Goal: Transaction & Acquisition: Download file/media

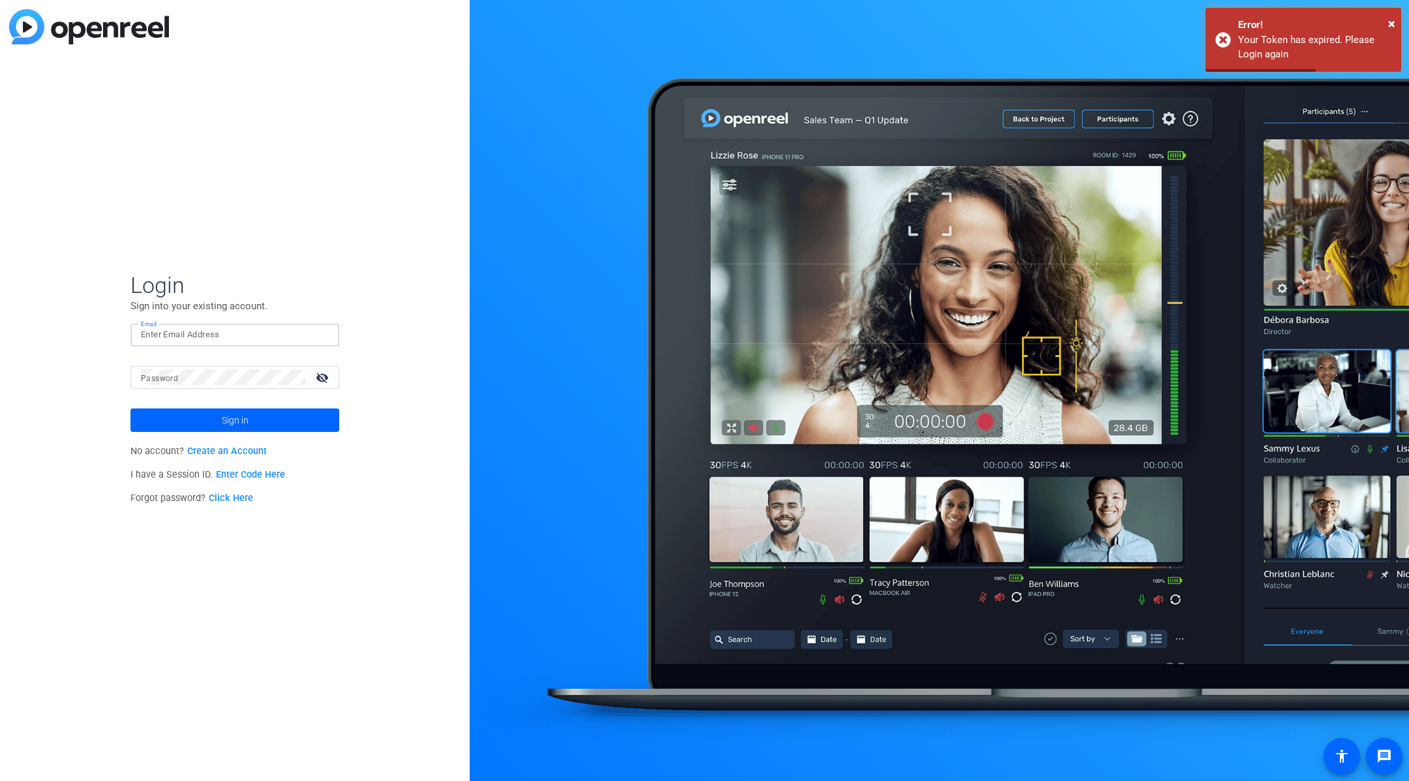
click at [275, 336] on input "Email" at bounding box center [235, 335] width 188 height 16
type input "[PERSON_NAME][EMAIL_ADDRESS][PERSON_NAME][DOMAIN_NAME]"
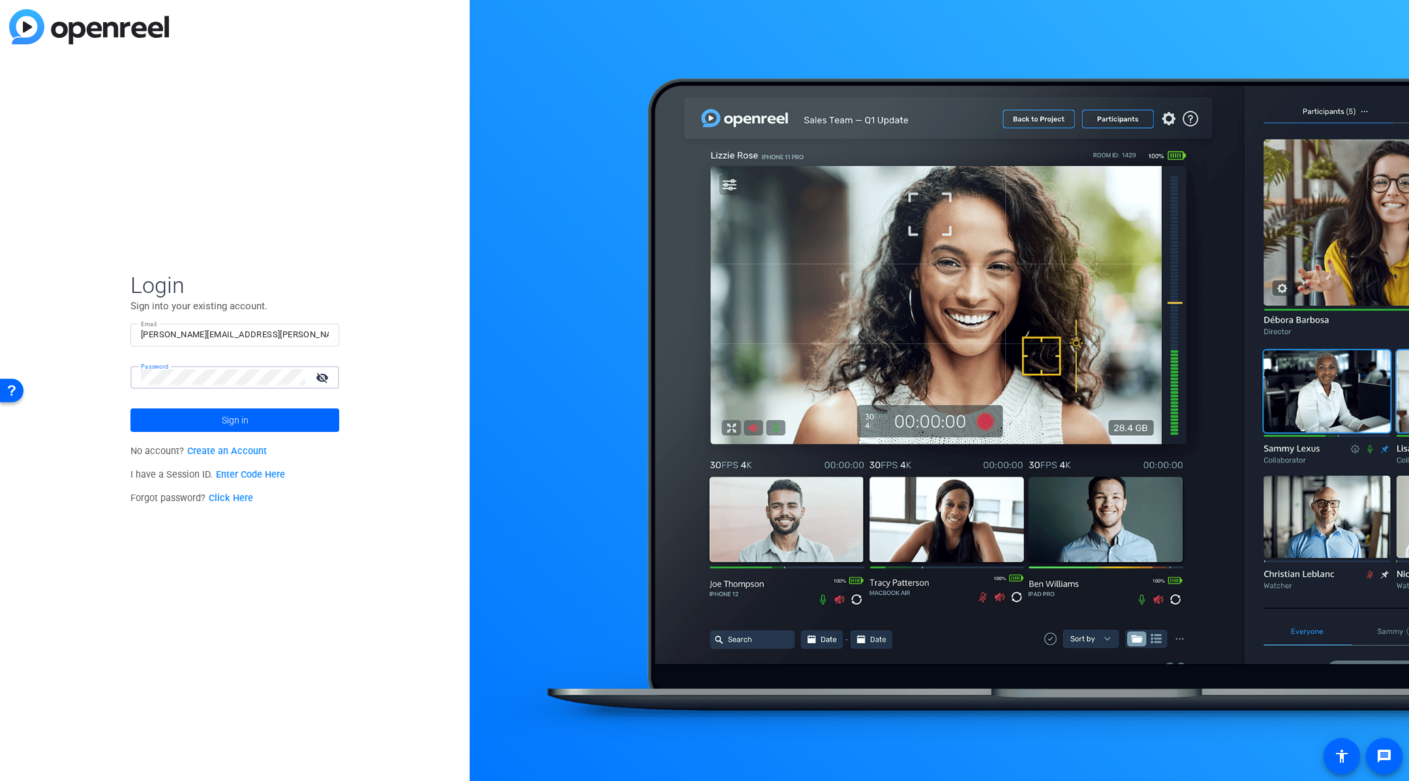
click at [130, 408] on button "Sign in" at bounding box center [234, 419] width 209 height 23
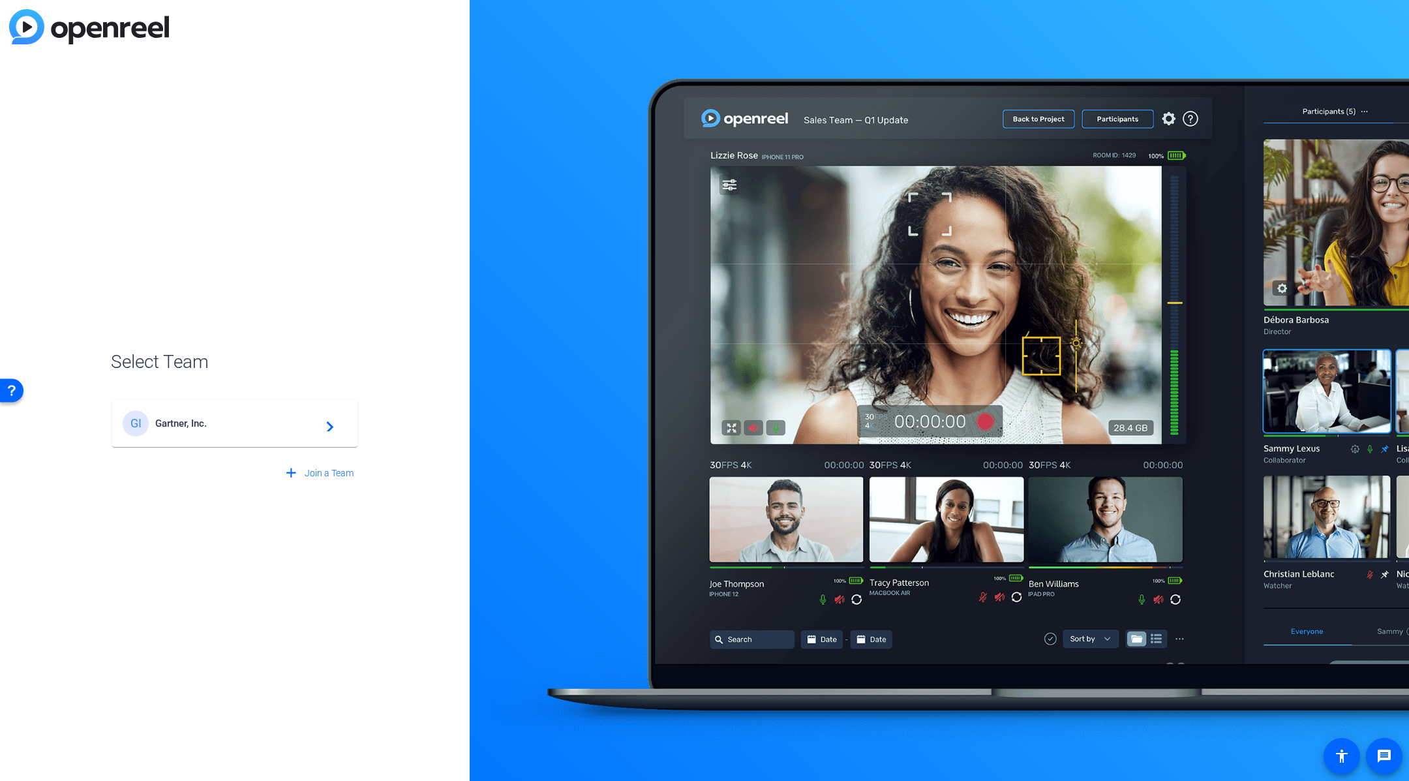
click at [267, 423] on span "Gartner, Inc." at bounding box center [236, 423] width 163 height 12
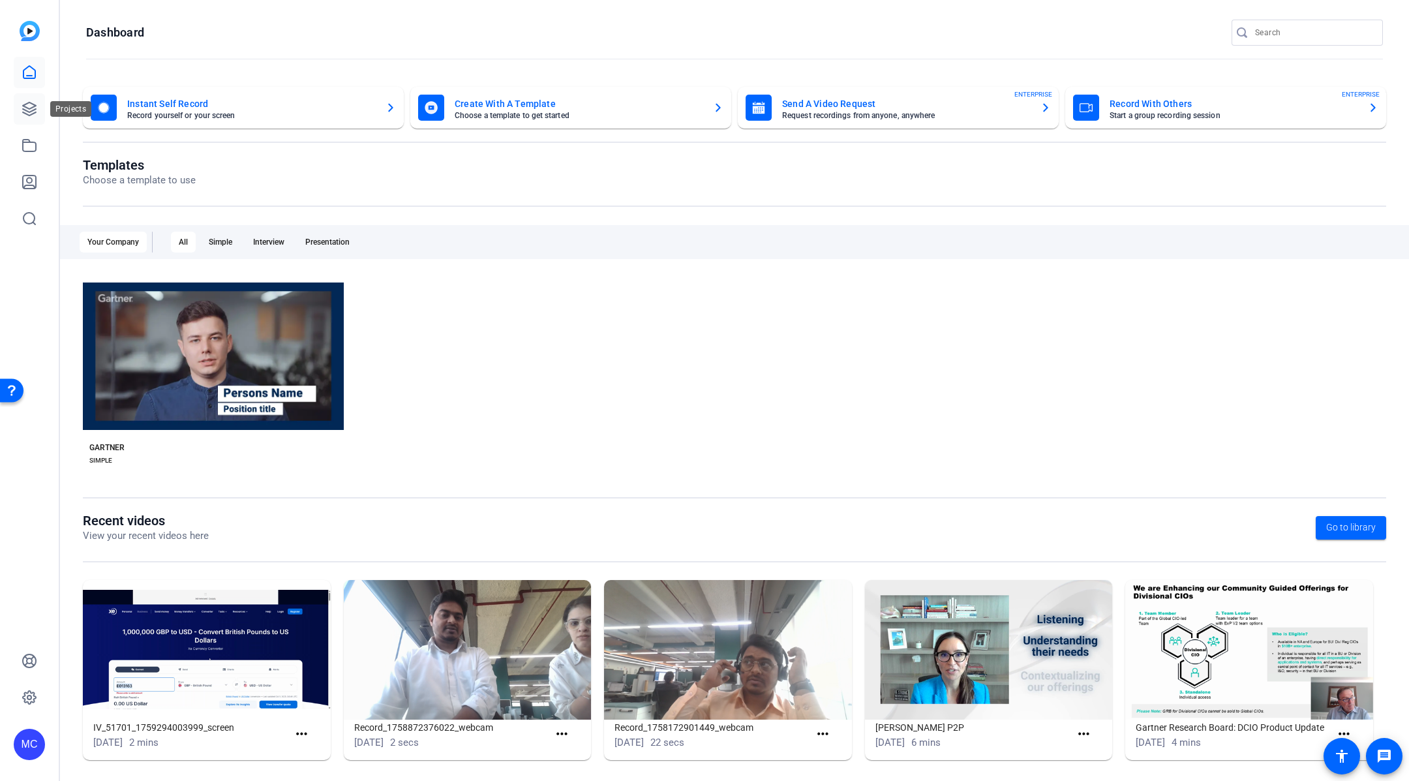
click at [36, 107] on icon at bounding box center [30, 109] width 16 height 16
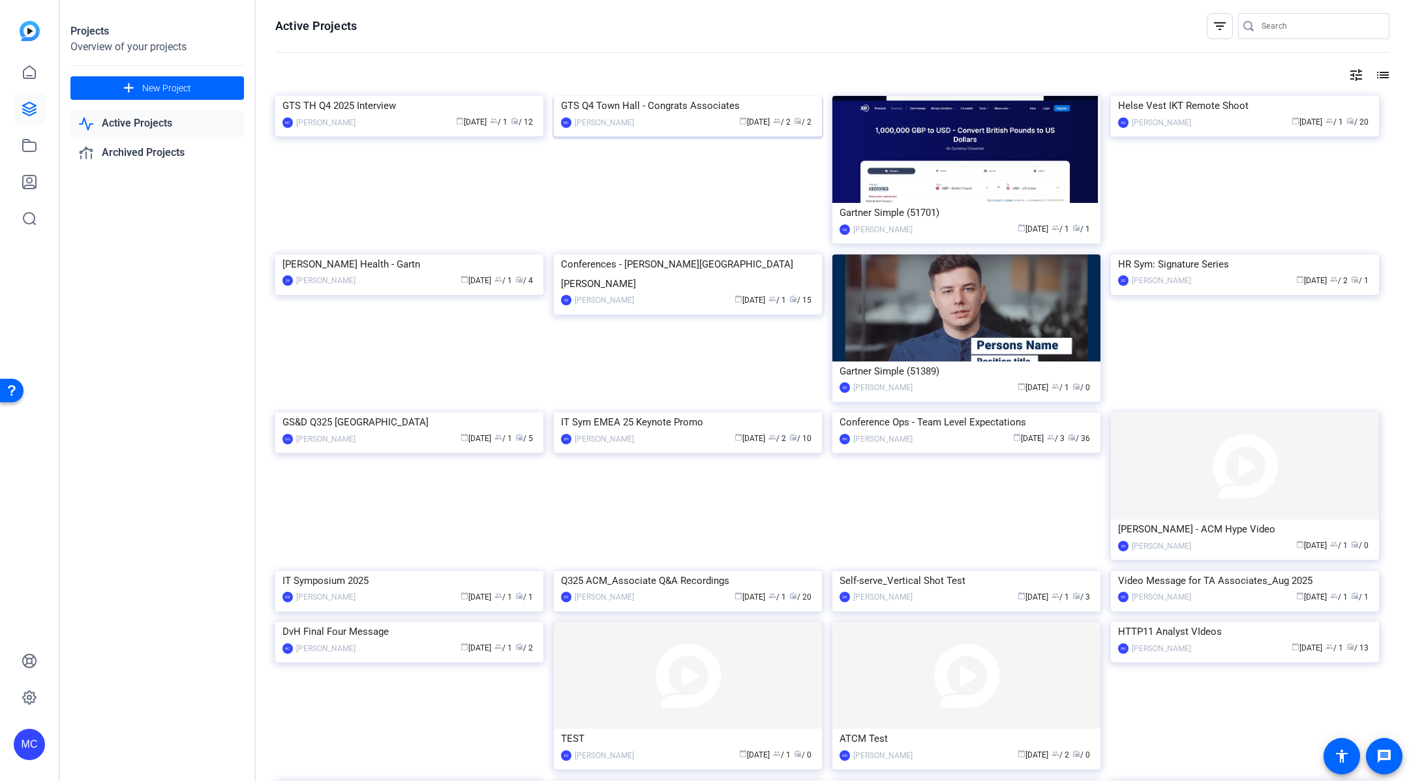
click at [659, 96] on img at bounding box center [688, 96] width 268 height 0
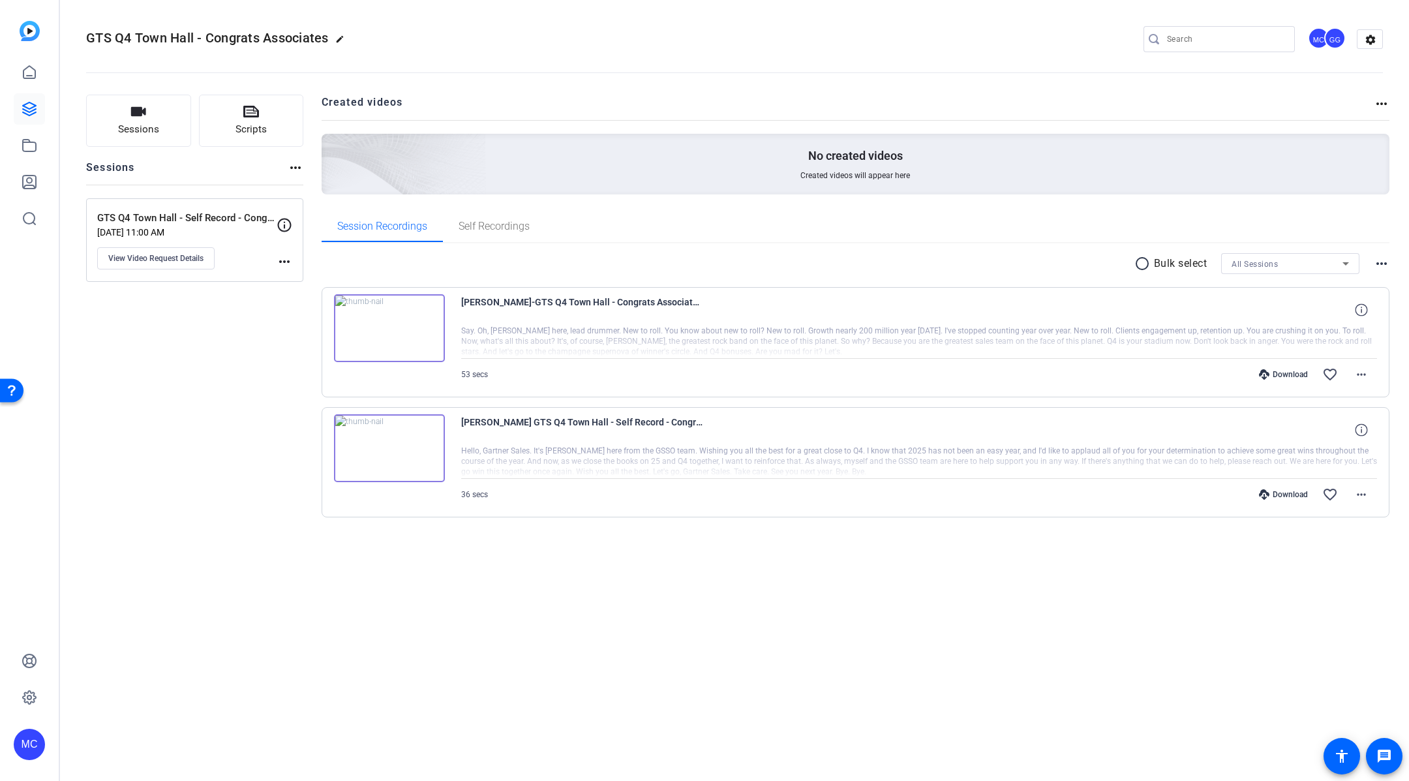
click at [381, 335] on img at bounding box center [389, 328] width 111 height 68
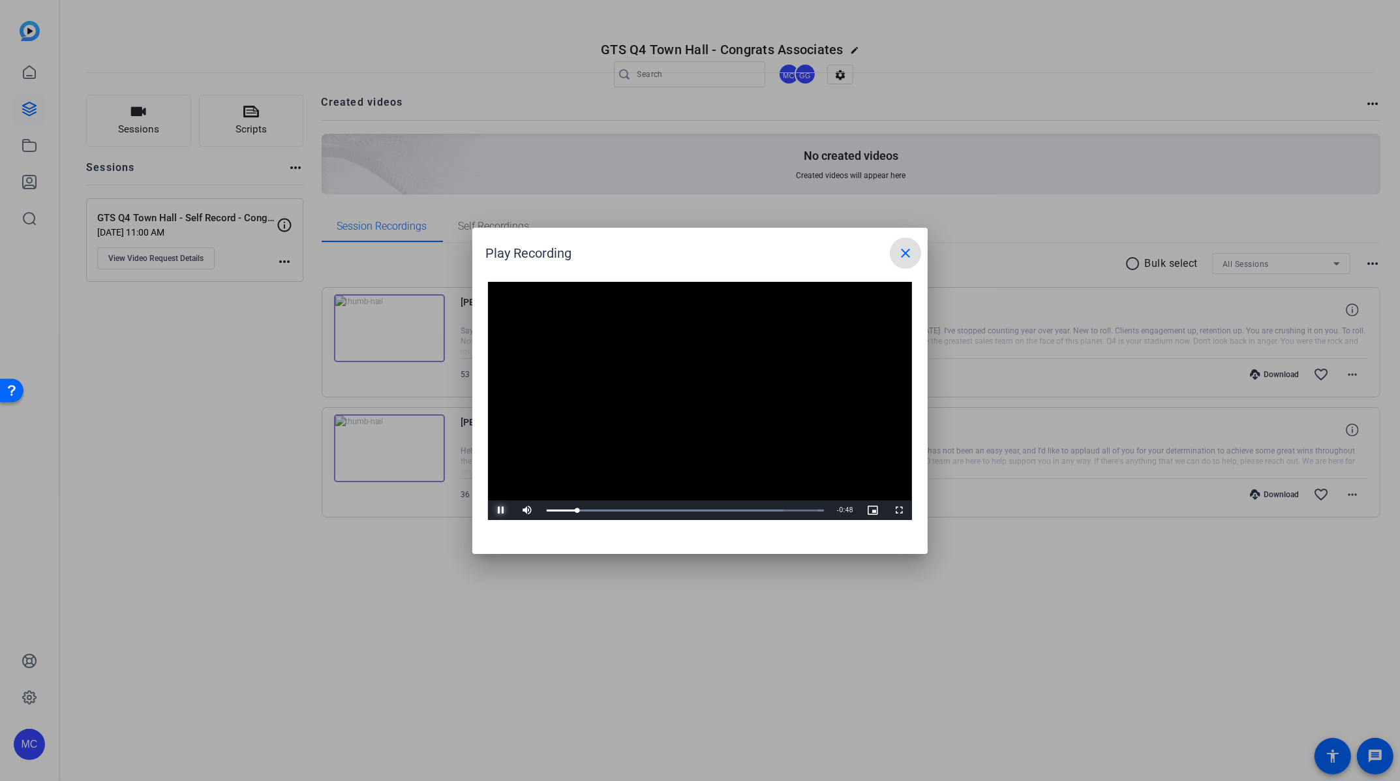
click at [499, 510] on span "Video Player" at bounding box center [501, 510] width 26 height 0
click at [1037, 554] on div at bounding box center [700, 390] width 1400 height 781
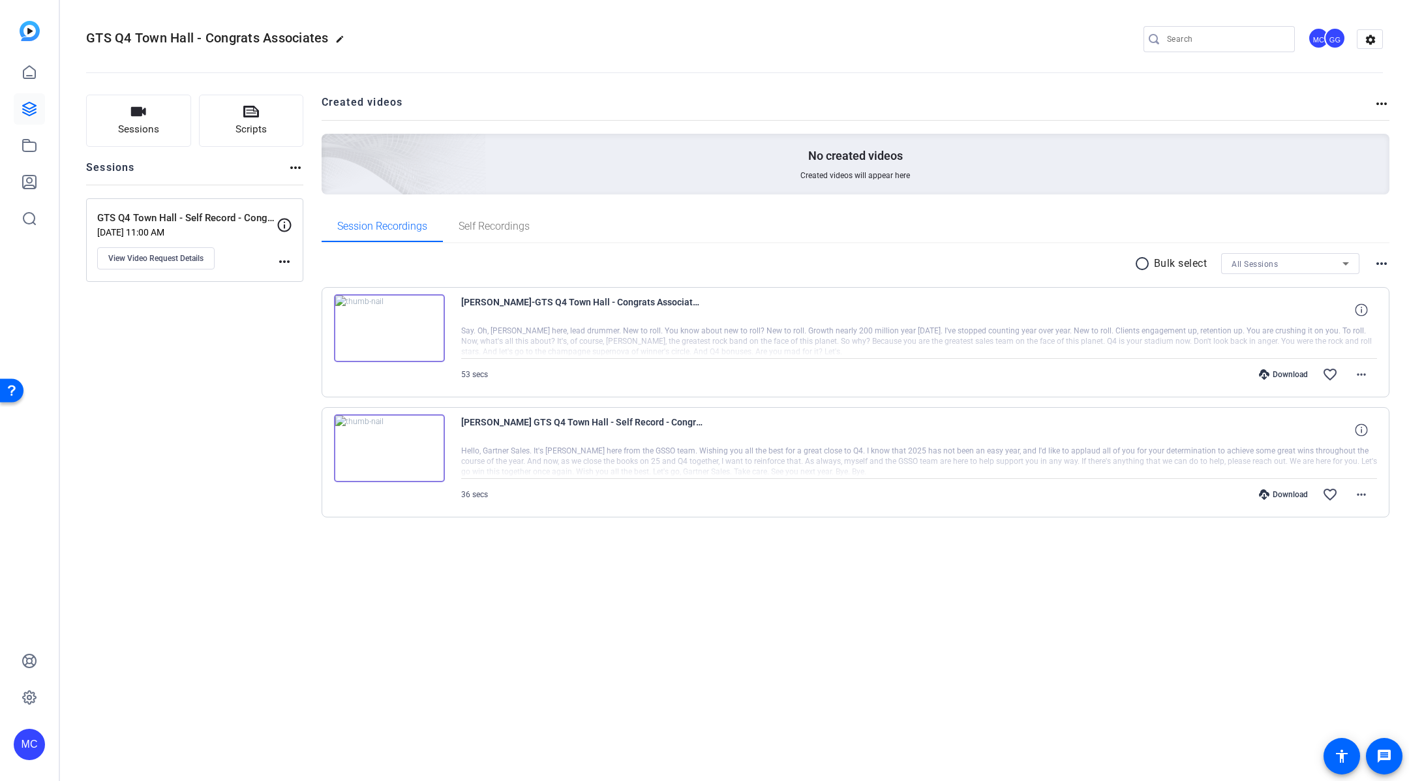
click at [391, 319] on img at bounding box center [389, 328] width 111 height 68
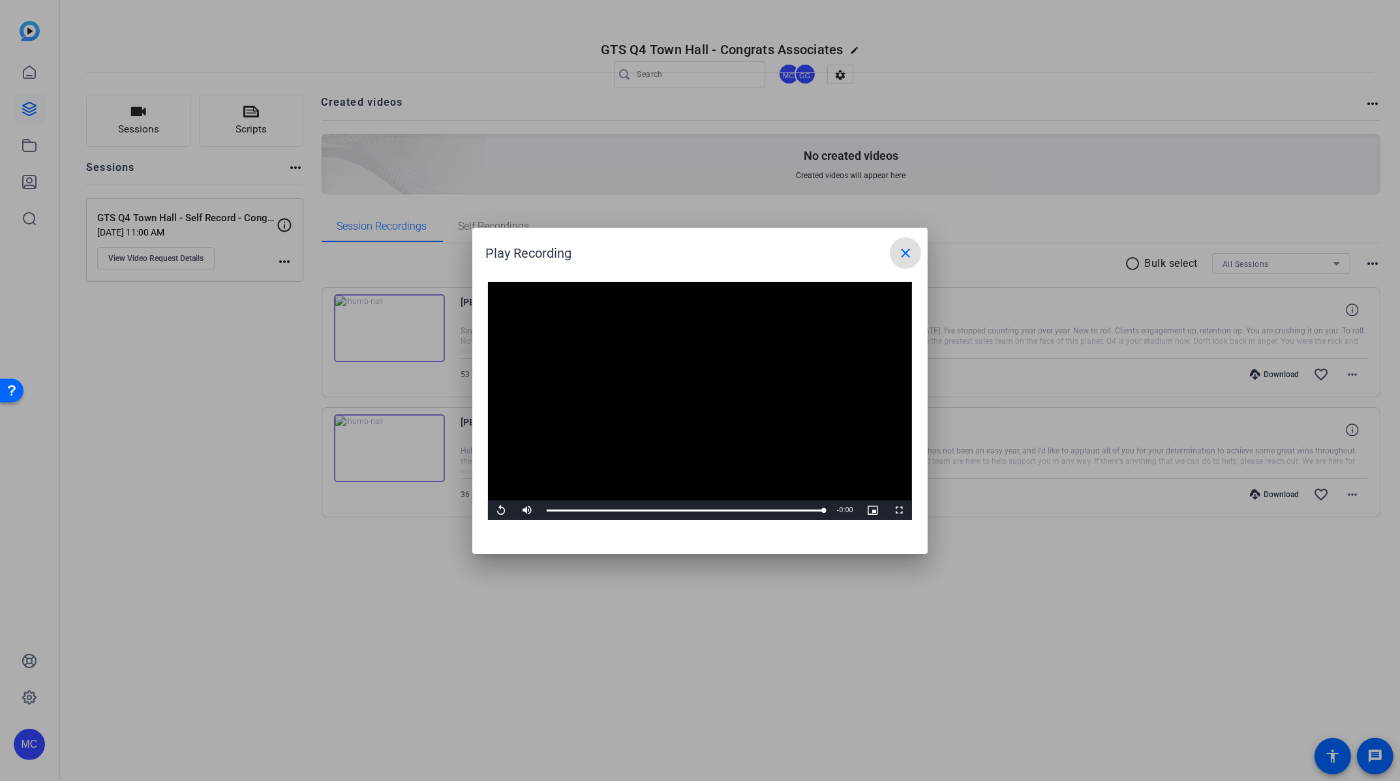
click at [907, 256] on mat-icon "close" at bounding box center [906, 253] width 16 height 16
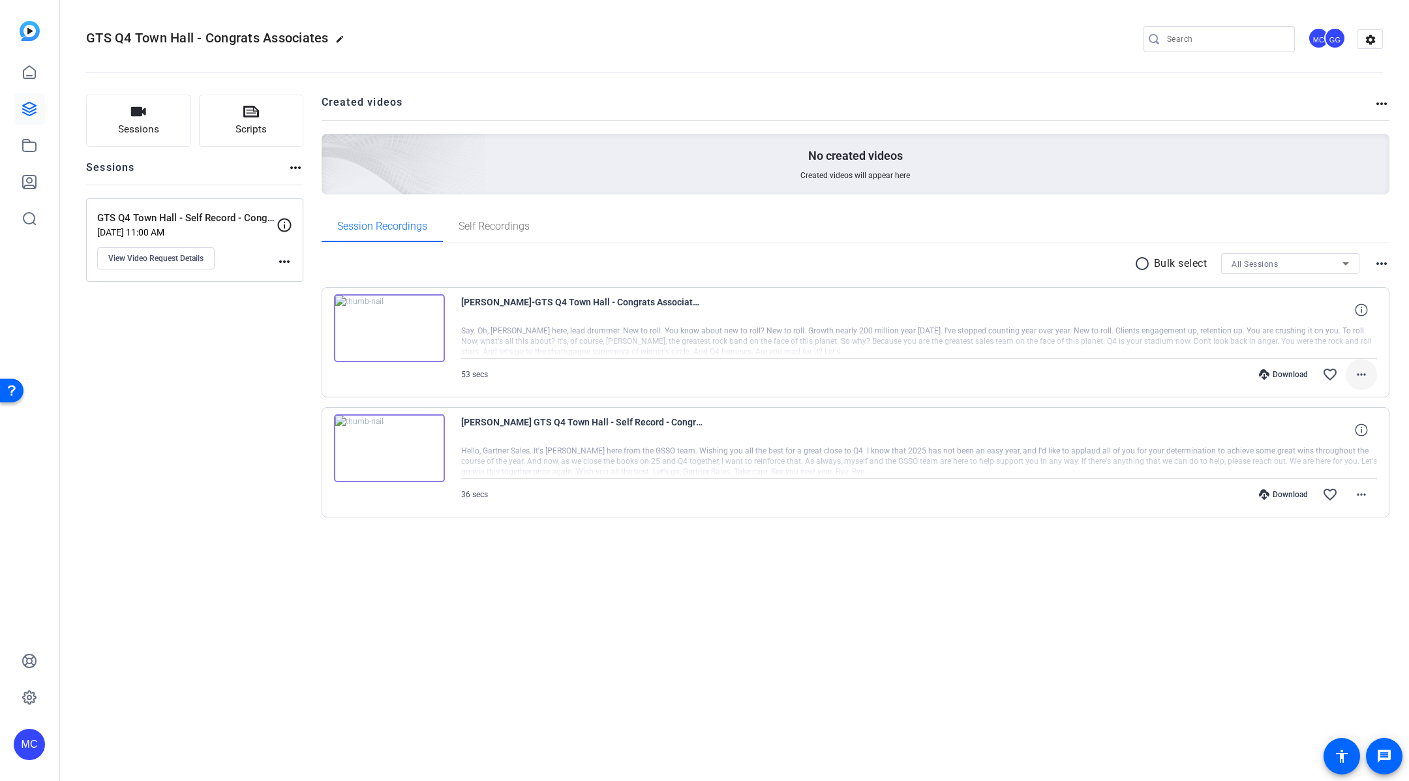
click at [1365, 372] on mat-icon "more_horiz" at bounding box center [1362, 375] width 16 height 16
click at [1348, 434] on span "Download MP4" at bounding box center [1327, 433] width 78 height 16
